Goal: Information Seeking & Learning: Learn about a topic

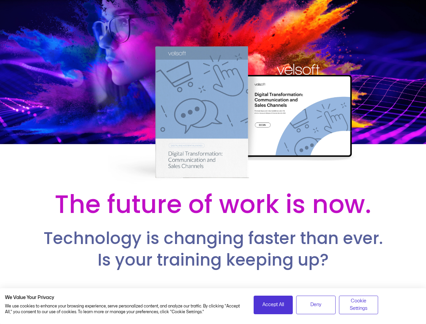
click at [213, 162] on div at bounding box center [213, 92] width 426 height 185
click at [273, 304] on span "Accept All" at bounding box center [273, 304] width 22 height 7
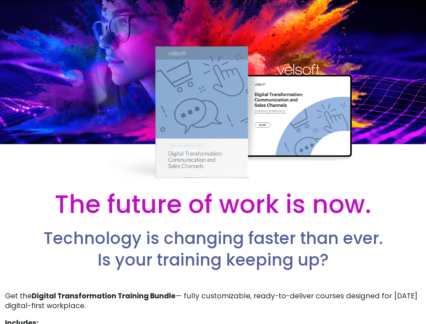
click at [316, 304] on p "Get the Digital Transformation Training Bundle — fully customizable, ready-to-d…" at bounding box center [213, 301] width 416 height 20
click at [358, 304] on p "Get the Digital Transformation Training Bundle — fully customizable, ready-to-d…" at bounding box center [213, 301] width 416 height 20
